Goal: Task Accomplishment & Management: Manage account settings

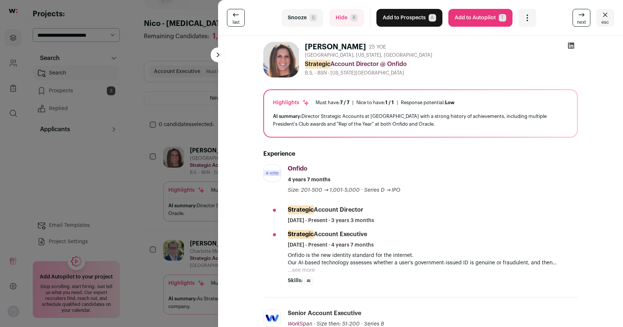
click at [573, 45] on icon at bounding box center [571, 46] width 6 height 6
click at [301, 23] on button "Snooze S" at bounding box center [302, 18] width 42 height 18
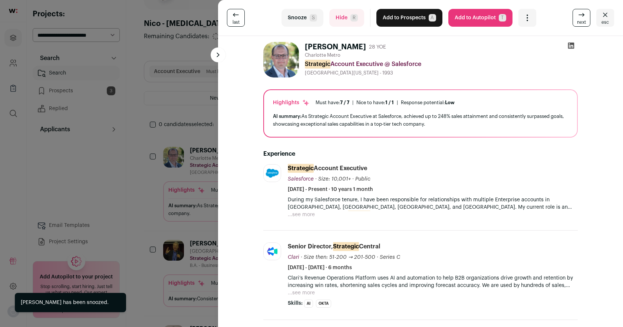
click at [301, 23] on button "Snooze S" at bounding box center [302, 18] width 42 height 18
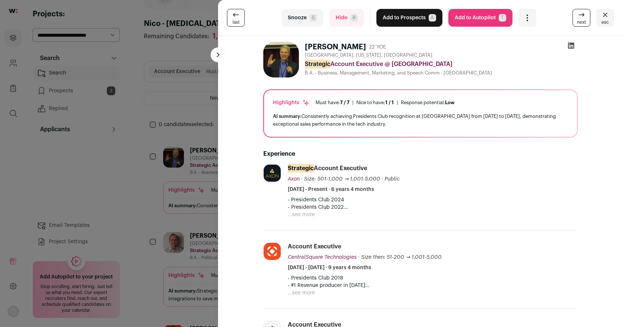
click at [571, 45] on icon at bounding box center [570, 45] width 7 height 7
click at [298, 17] on button "Snooze S" at bounding box center [302, 18] width 42 height 18
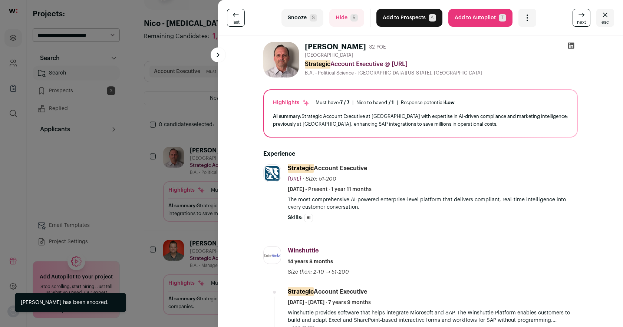
click at [298, 17] on button "Snooze S" at bounding box center [302, 18] width 42 height 18
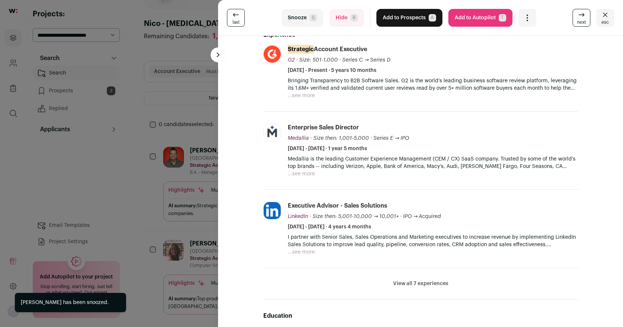
scroll to position [146, 0]
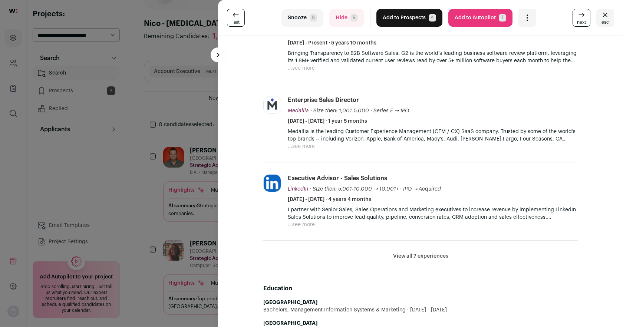
click at [421, 258] on button "View all 7 experiences" at bounding box center [420, 255] width 55 height 7
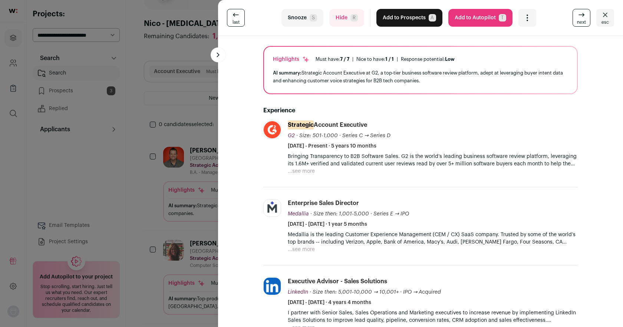
scroll to position [0, 0]
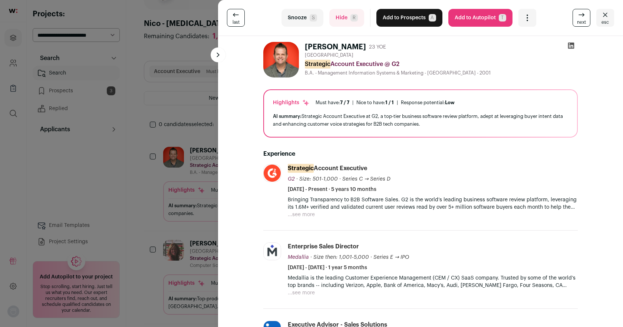
click at [305, 19] on button "Snooze S" at bounding box center [302, 18] width 42 height 18
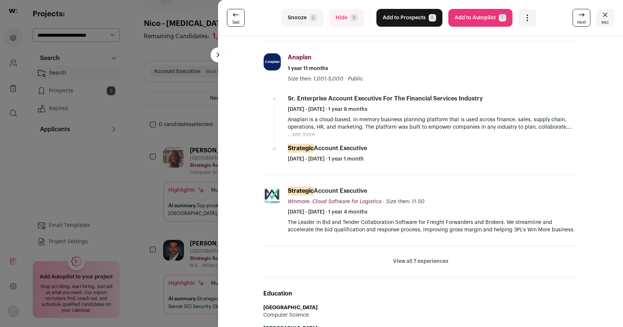
scroll to position [219, 0]
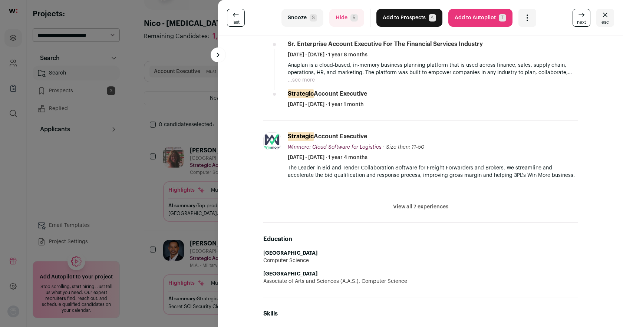
click at [416, 203] on button "View all 7 experiences" at bounding box center [420, 206] width 55 height 7
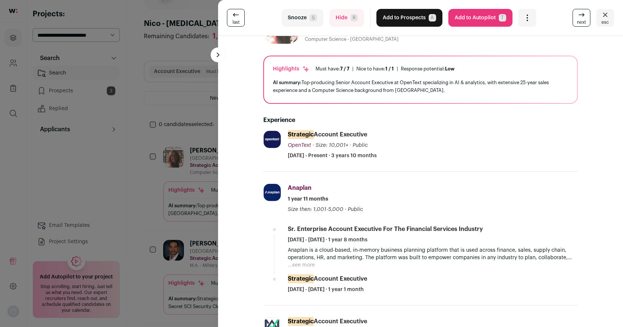
scroll to position [0, 0]
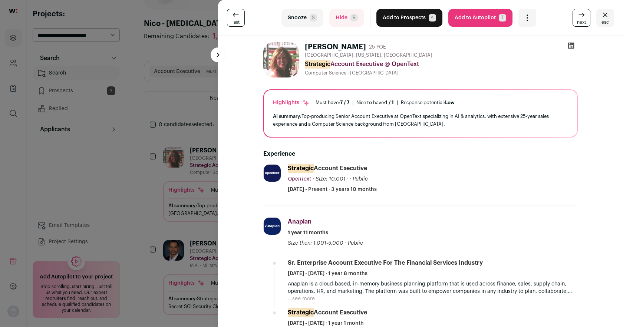
click at [299, 18] on button "Snooze S" at bounding box center [302, 18] width 42 height 18
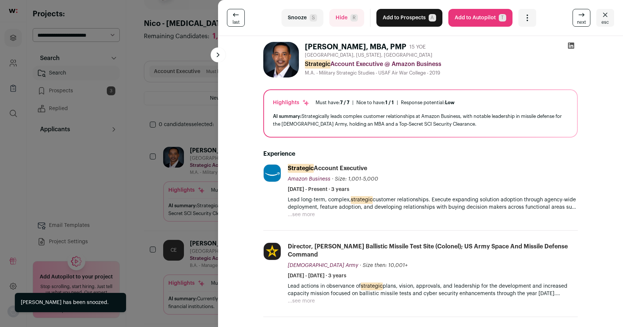
click at [299, 18] on button "Snooze S" at bounding box center [302, 18] width 42 height 18
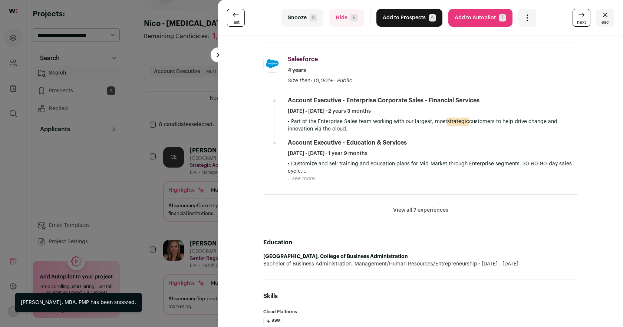
scroll to position [326, 0]
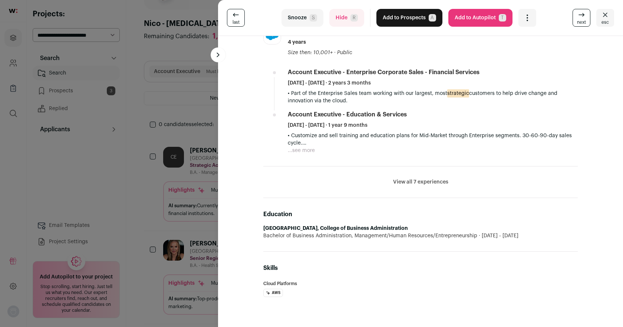
click at [428, 181] on button "View all 7 experiences" at bounding box center [420, 181] width 55 height 7
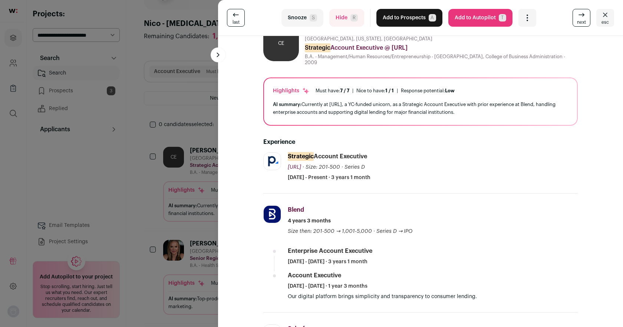
scroll to position [0, 0]
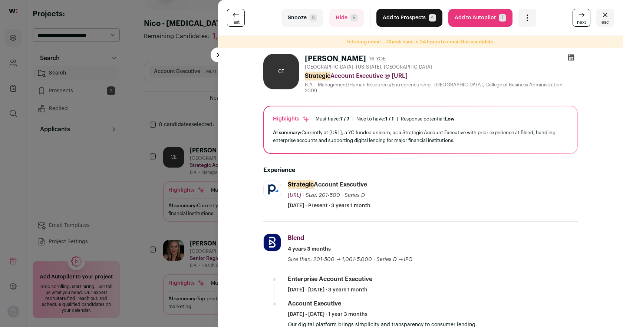
click at [570, 59] on icon at bounding box center [570, 57] width 7 height 7
click at [304, 17] on button "Snooze S" at bounding box center [302, 18] width 42 height 18
